Goal: Entertainment & Leisure: Consume media (video, audio)

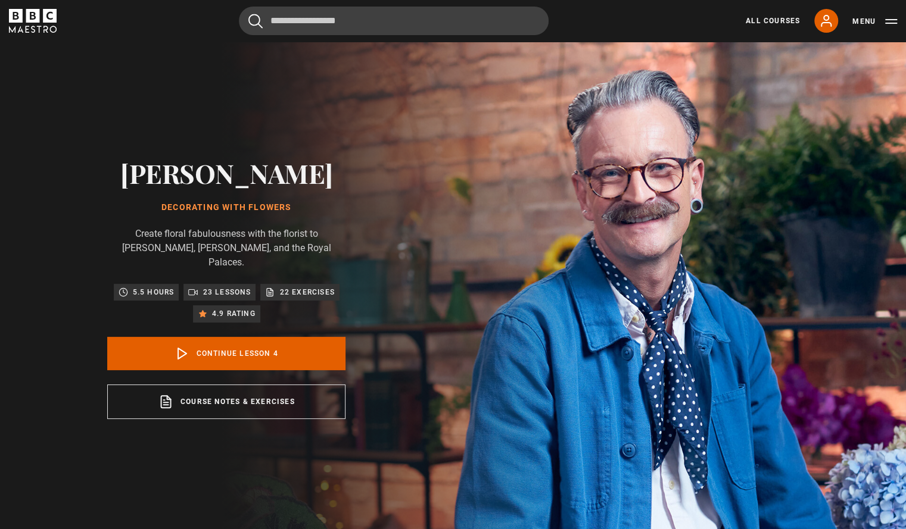
scroll to position [157, 0]
click at [242, 345] on link "Continue lesson 4" at bounding box center [226, 353] width 238 height 33
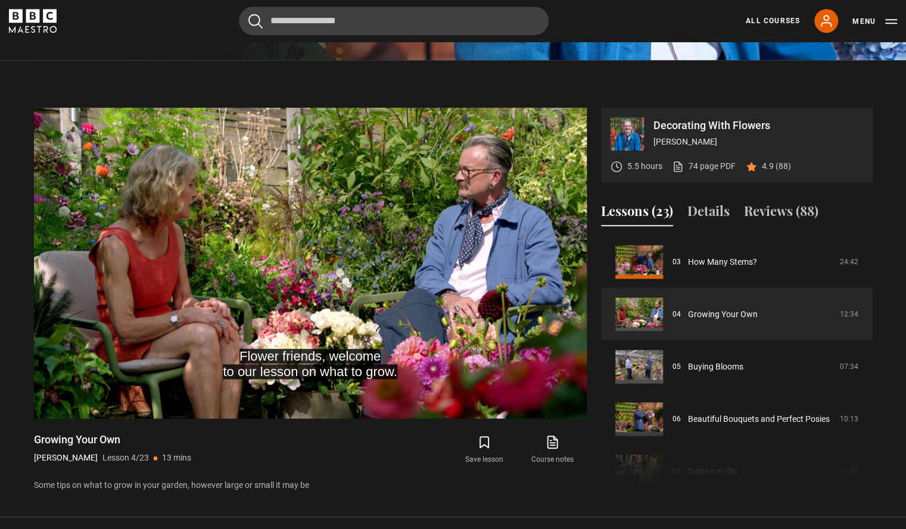
scroll to position [473, 0]
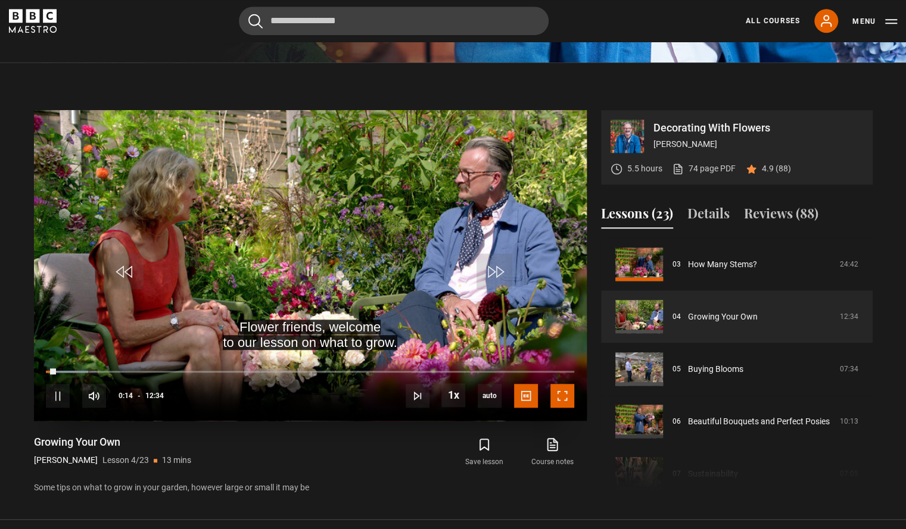
click at [561, 394] on span "Video Player" at bounding box center [562, 396] width 24 height 24
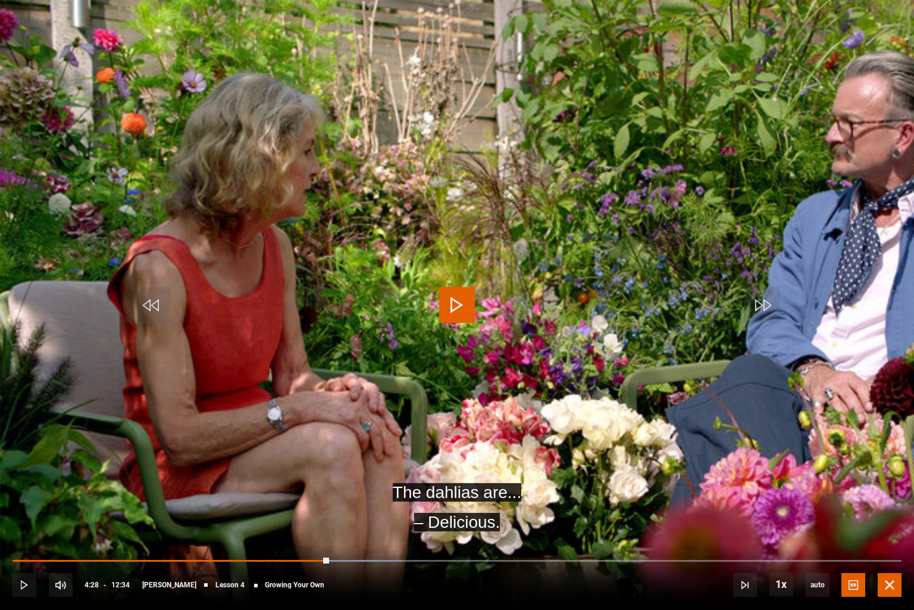
click at [891, 529] on span "Video Player" at bounding box center [890, 585] width 24 height 24
